Goal: Participate in discussion: Engage in conversation with other users on a specific topic

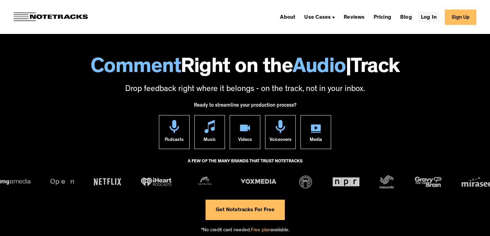
click at [427, 18] on link "Log In" at bounding box center [428, 17] width 21 height 11
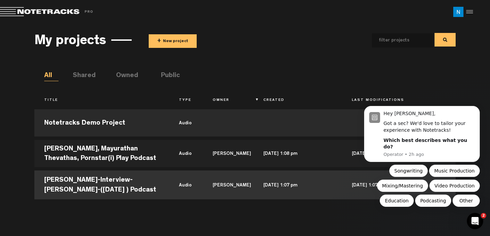
click at [241, 186] on td "[PERSON_NAME]" at bounding box center [228, 184] width 51 height 31
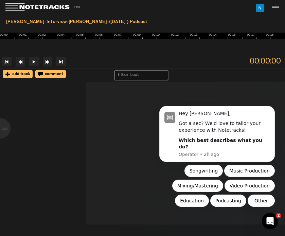
scroll to position [0, 41]
click at [21, 73] on span "add track" at bounding box center [20, 74] width 20 height 4
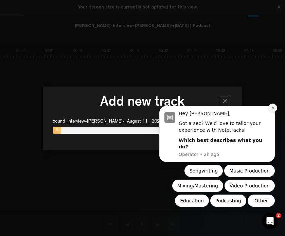
click at [275, 113] on button "Dismiss notification" at bounding box center [273, 108] width 9 height 9
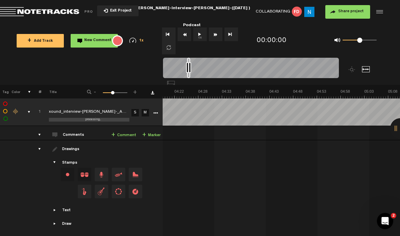
scroll to position [0, 1591]
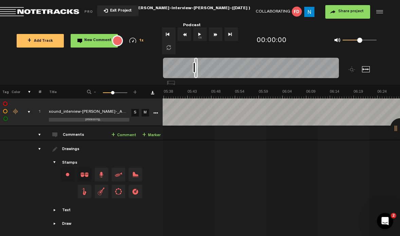
click at [237, 65] on div at bounding box center [251, 69] width 176 height 23
drag, startPoint x: 196, startPoint y: 65, endPoint x: 183, endPoint y: 72, distance: 14.4
click at [157, 70] on nt-zoom-navigation-bar at bounding box center [200, 71] width 400 height 27
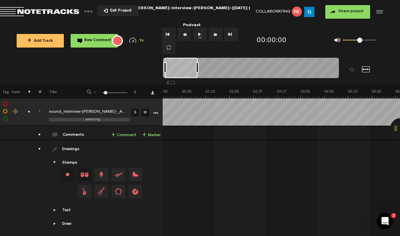
drag, startPoint x: 195, startPoint y: 69, endPoint x: 331, endPoint y: 55, distance: 136.7
click at [285, 24] on div "Loading... + Add Track New Comment 1x 0.25x 0.5x 0.75x 1x 1.25x 1.5x 1.75x 2x A…" at bounding box center [200, 24] width 400 height 0
drag, startPoint x: 197, startPoint y: 67, endPoint x: 362, endPoint y: 72, distance: 165.0
click at [285, 72] on div at bounding box center [273, 71] width 220 height 27
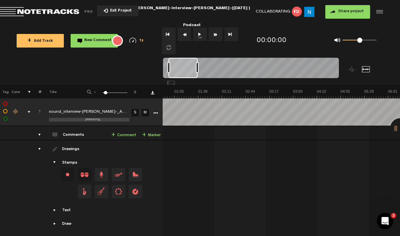
click at [285, 67] on div at bounding box center [251, 69] width 176 height 23
click at [285, 66] on div at bounding box center [251, 69] width 176 height 23
click at [284, 61] on div at bounding box center [251, 69] width 176 height 23
drag, startPoint x: 196, startPoint y: 67, endPoint x: 250, endPoint y: 56, distance: 54.4
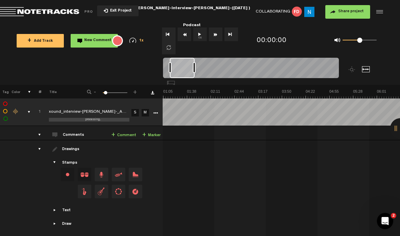
click at [246, 24] on div "Loading... + Add Track New Comment 1x 0.25x 0.5x 0.75x 1x 1.25x 1.5x 1.75x 2x A…" at bounding box center [200, 24] width 400 height 0
click at [236, 37] on button "Go to end" at bounding box center [232, 35] width 14 height 14
click at [285, 14] on img at bounding box center [310, 12] width 10 height 10
click at [285, 30] on div "+ Add Track New Comment 1x 0.25x 0.5x 0.75x 1x 1.25x 1.5x 1.75x 2x All emojis 😀…" at bounding box center [200, 41] width 400 height 34
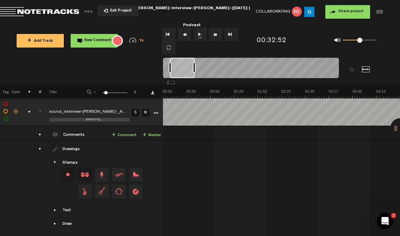
click at [86, 37] on button "New Comment" at bounding box center [94, 41] width 47 height 14
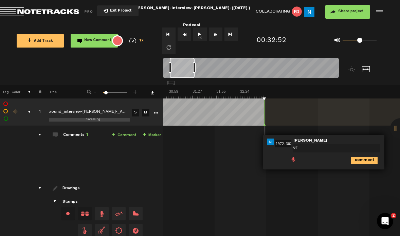
type textarea "@"
click at [76, 136] on div "Comments 1" at bounding box center [75, 136] width 25 height 6
click at [83, 133] on div "Comments 1" at bounding box center [75, 136] width 25 height 6
click at [39, 135] on div "comments" at bounding box center [37, 135] width 11 height 7
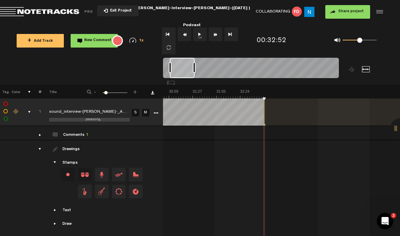
click at [78, 138] on div "Comments 1" at bounding box center [75, 136] width 25 height 6
click at [138, 109] on link "S" at bounding box center [135, 111] width 7 height 7
click at [133, 108] on link "S" at bounding box center [135, 111] width 7 height 7
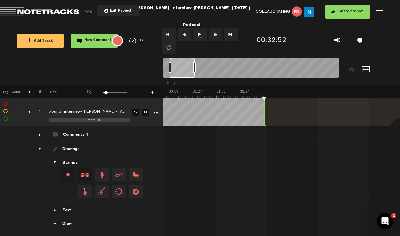
click at [285, 8] on div at bounding box center [379, 12] width 10 height 10
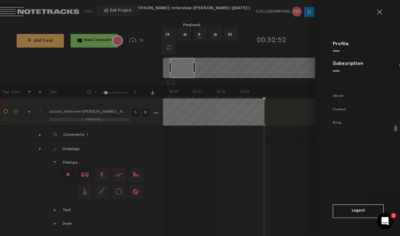
click at [233, 181] on md-backdrop at bounding box center [200, 118] width 400 height 236
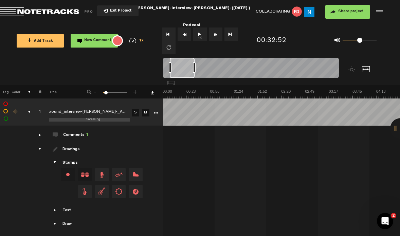
click at [155, 113] on icon "More" at bounding box center [156, 113] width 5 height 5
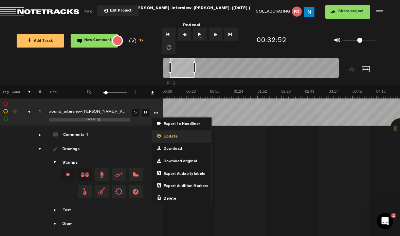
click at [168, 136] on span "Update" at bounding box center [169, 137] width 17 height 6
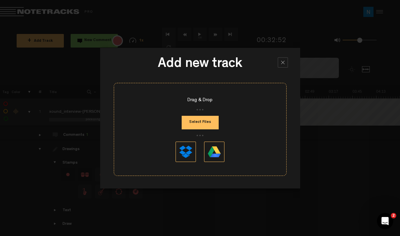
click at [283, 63] on div at bounding box center [283, 62] width 10 height 10
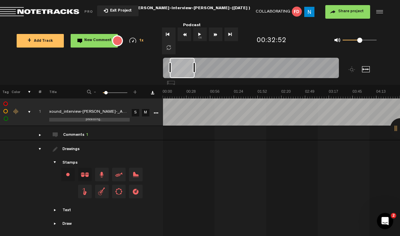
scroll to position [6, 0]
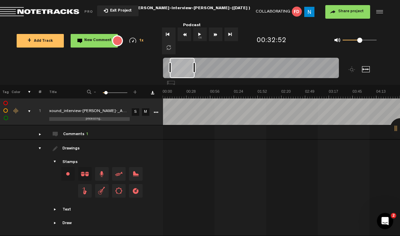
click at [155, 110] on icon "More" at bounding box center [156, 112] width 5 height 5
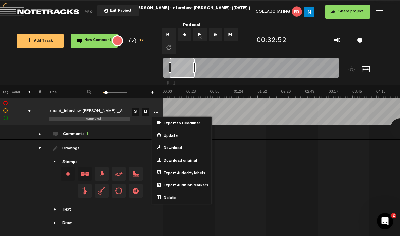
click at [233, 125] on td "1 xound_interview-Deval Soni-_August 11_ 2025 14_26_ interview_enhanced_profile…" at bounding box center [282, 132] width 238 height 14
click at [168, 32] on button "Go to beginning" at bounding box center [169, 35] width 14 height 14
click at [157, 110] on icon "More" at bounding box center [156, 112] width 5 height 5
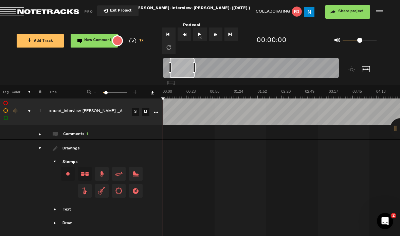
click at [35, 12] on span "Return to Project List" at bounding box center [47, 12] width 95 height 10
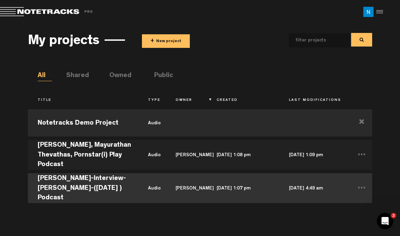
click at [228, 188] on td "[DATE] 1:07 pm" at bounding box center [243, 188] width 72 height 32
